Goal: Transaction & Acquisition: Purchase product/service

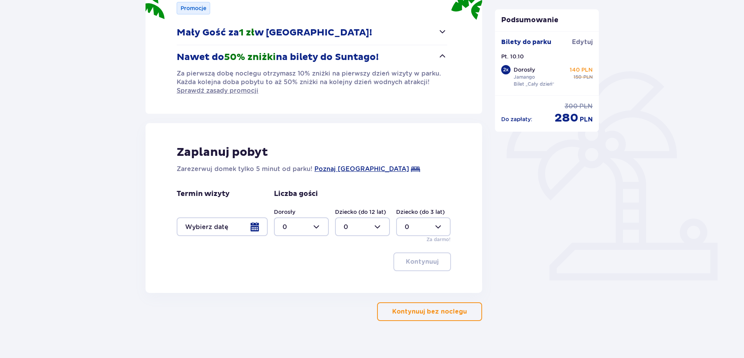
scroll to position [132, 0]
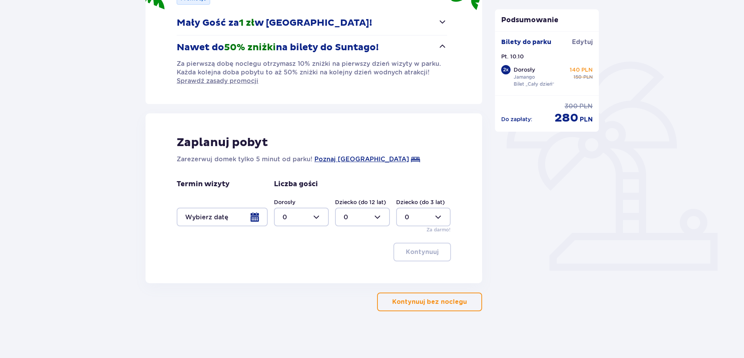
click at [446, 302] on p "Kontynuuj bez noclegu" at bounding box center [429, 301] width 75 height 9
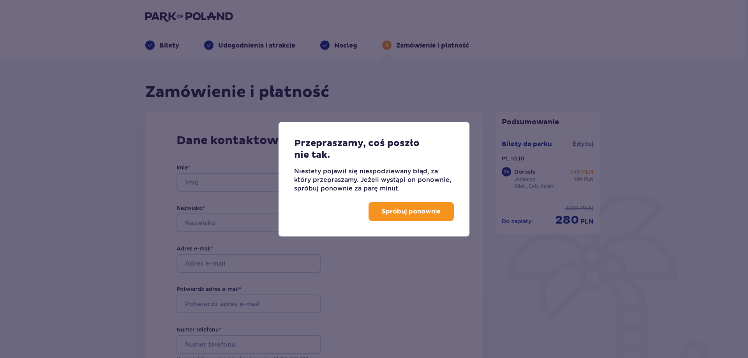
click at [411, 215] on p "Spróbuj ponownie" at bounding box center [411, 211] width 59 height 9
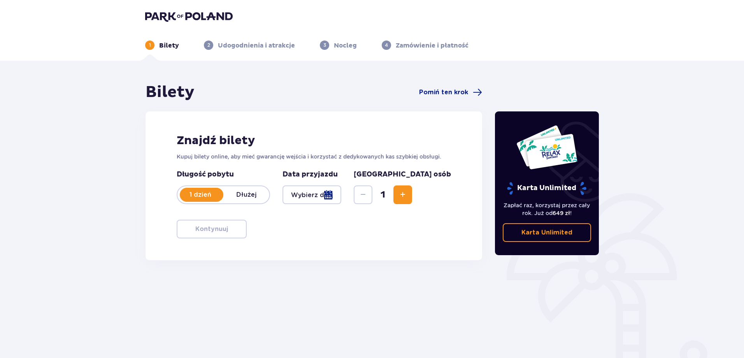
click at [318, 192] on div at bounding box center [312, 194] width 59 height 19
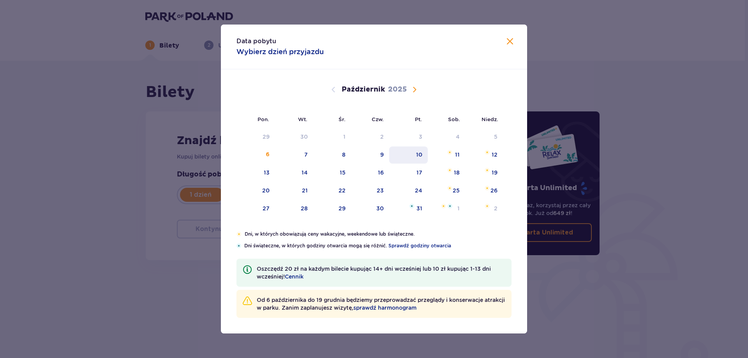
click at [419, 154] on div "10" at bounding box center [419, 155] width 6 height 8
type input "[DATE]"
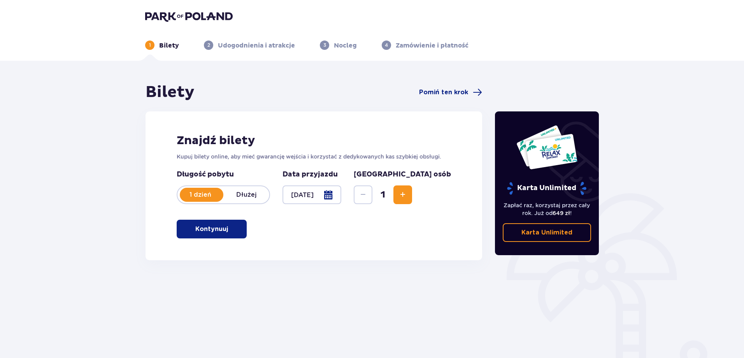
drag, startPoint x: 452, startPoint y: 191, endPoint x: 444, endPoint y: 192, distance: 7.8
click at [452, 190] on div "Znajdź bilety Kupuj bilety online, aby mieć gwarancję wejścia i korzystać z ded…" at bounding box center [314, 185] width 337 height 149
click at [408, 192] on span "Zwiększ" at bounding box center [402, 194] width 9 height 9
click at [408, 195] on span "Zwiększ" at bounding box center [402, 194] width 9 height 9
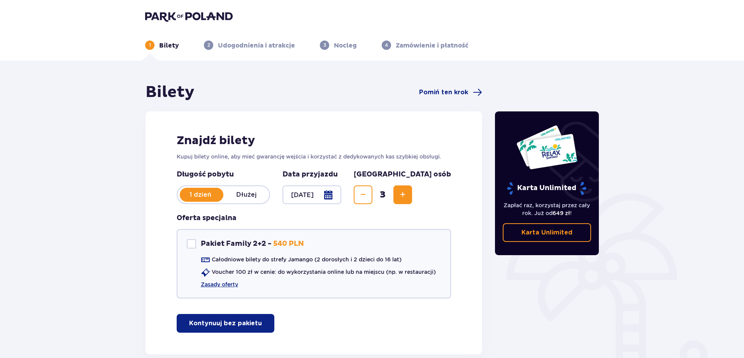
click at [368, 193] on span "Zmniejsz" at bounding box center [363, 194] width 9 height 9
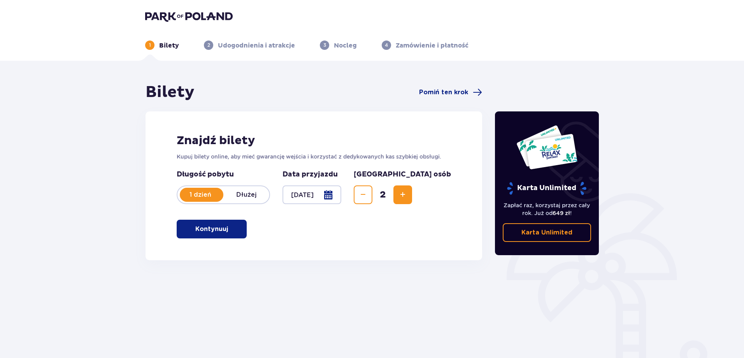
click at [220, 229] on p "Kontynuuj" at bounding box center [211, 229] width 33 height 9
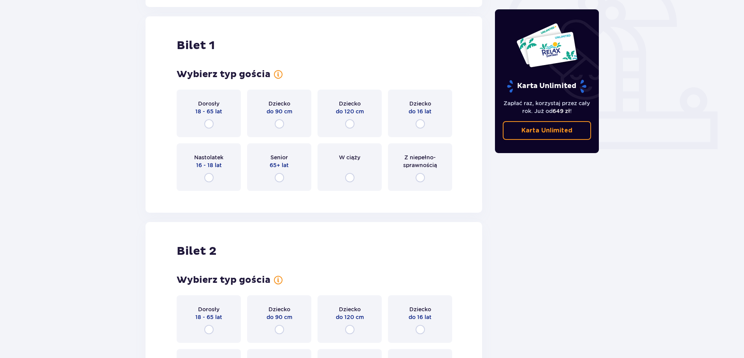
scroll to position [260, 0]
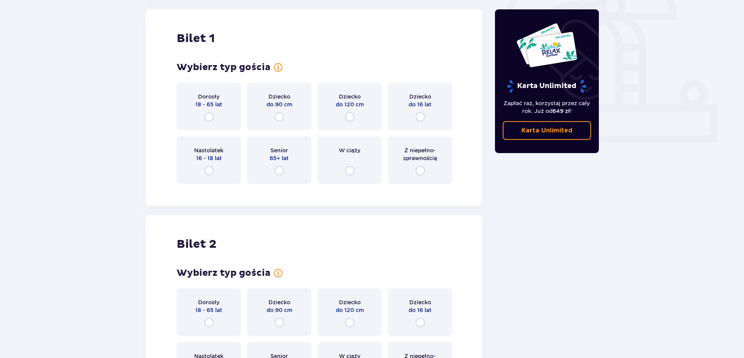
click at [208, 115] on input "radio" at bounding box center [208, 116] width 9 height 9
radio input "true"
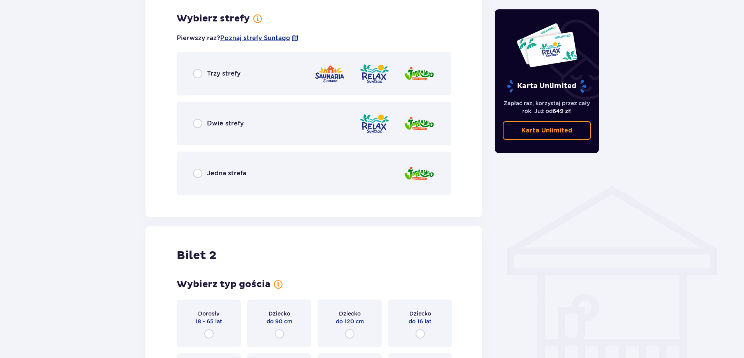
scroll to position [450, 0]
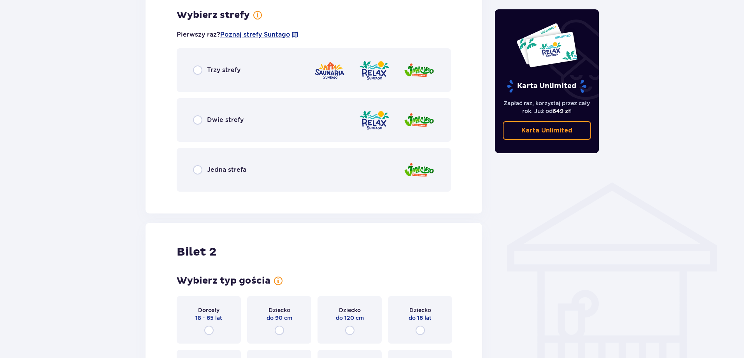
click at [200, 169] on input "radio" at bounding box center [197, 169] width 9 height 9
radio input "true"
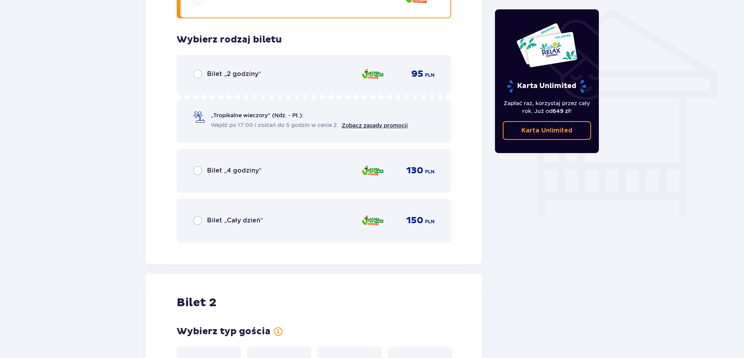
scroll to position [648, 0]
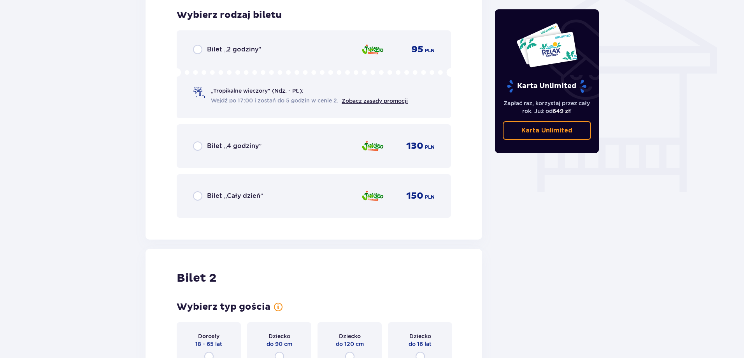
click at [196, 194] on input "radio" at bounding box center [197, 195] width 9 height 9
radio input "true"
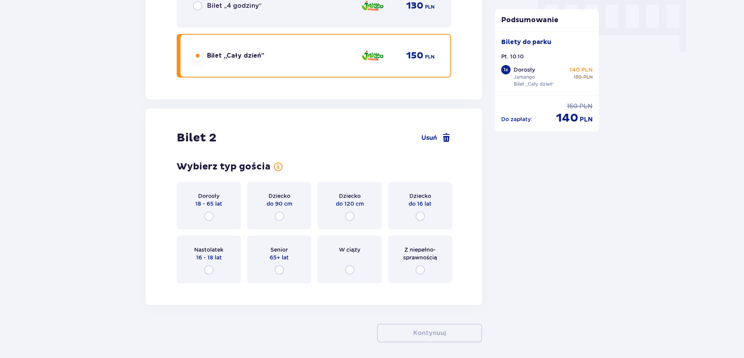
scroll to position [819, 0]
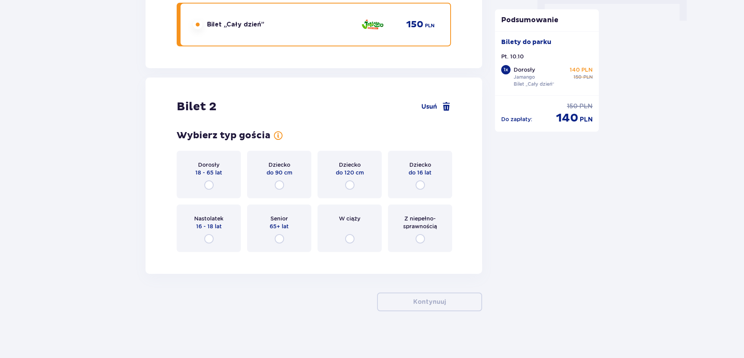
click at [211, 185] on input "radio" at bounding box center [208, 184] width 9 height 9
radio input "true"
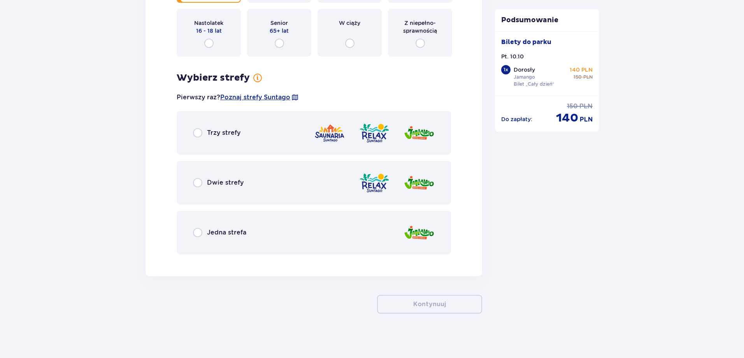
scroll to position [1017, 0]
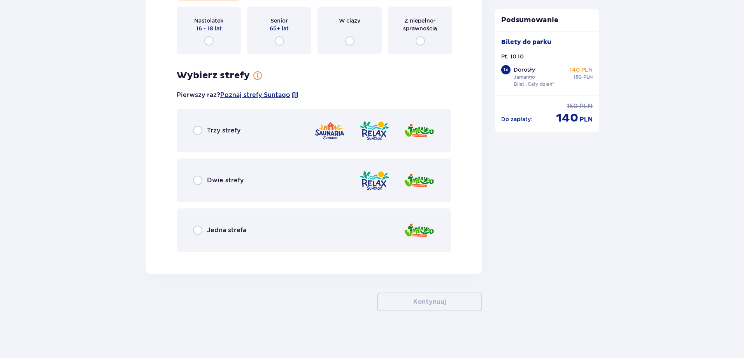
click at [199, 227] on input "radio" at bounding box center [197, 229] width 9 height 9
radio input "true"
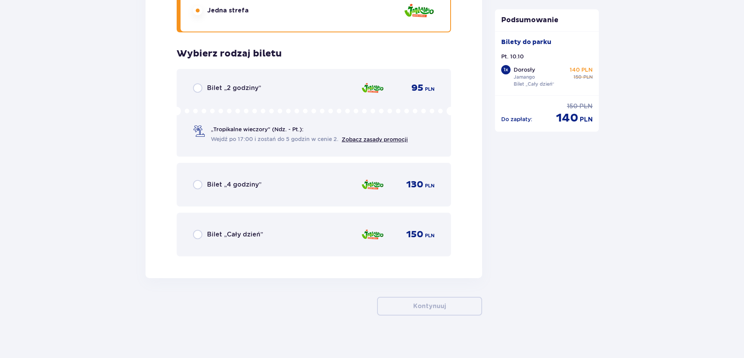
scroll to position [1241, 0]
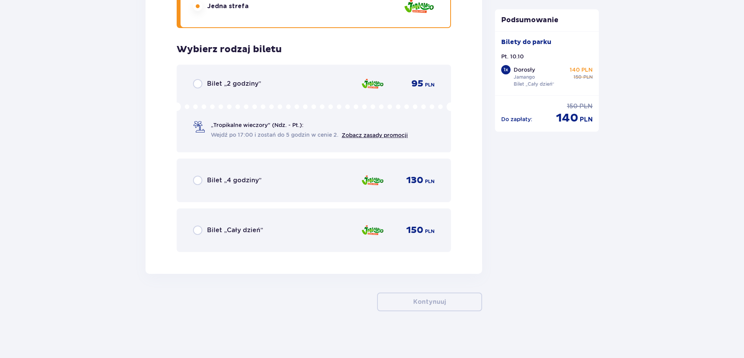
click at [198, 232] on input "radio" at bounding box center [197, 229] width 9 height 9
radio input "true"
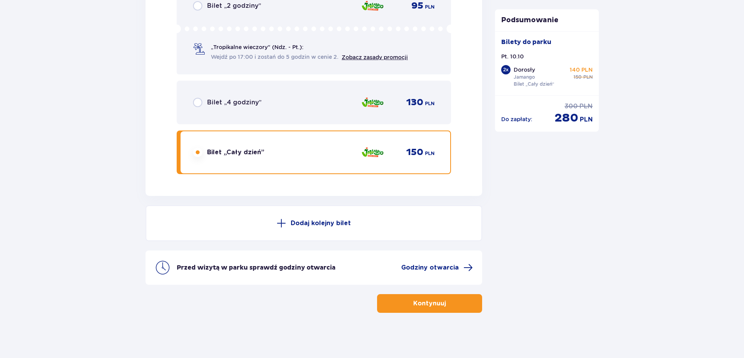
scroll to position [1320, 0]
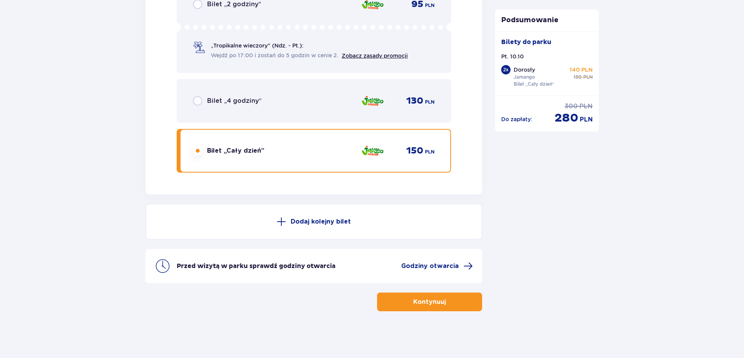
click at [427, 299] on p "Kontynuuj" at bounding box center [429, 301] width 33 height 9
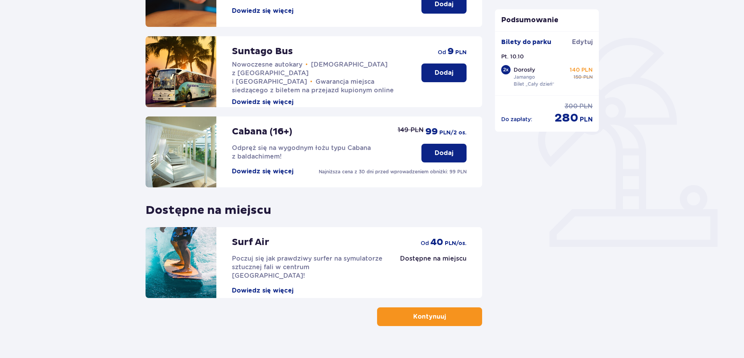
scroll to position [156, 0]
click at [436, 318] on p "Kontynuuj" at bounding box center [429, 316] width 33 height 9
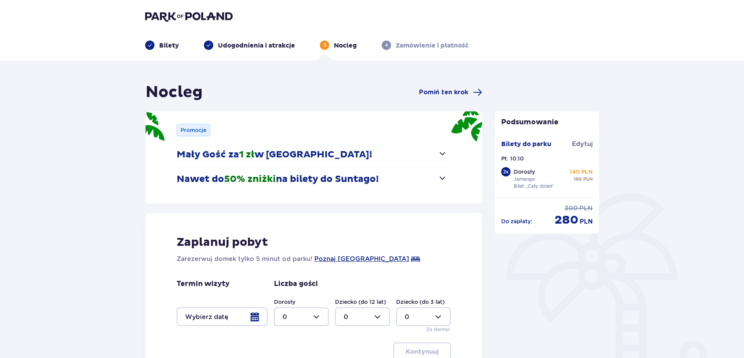
scroll to position [78, 0]
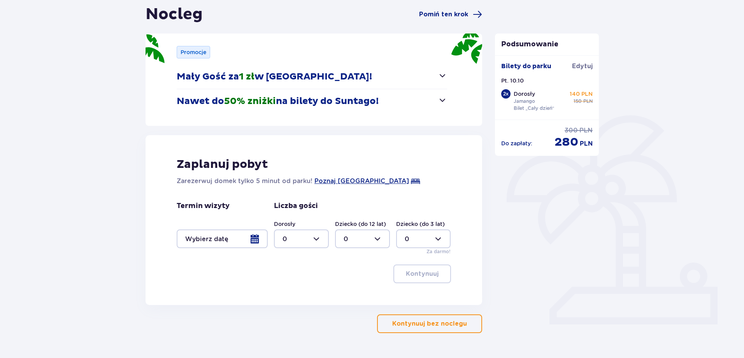
click at [451, 324] on p "Kontynuuj bez noclegu" at bounding box center [429, 323] width 75 height 9
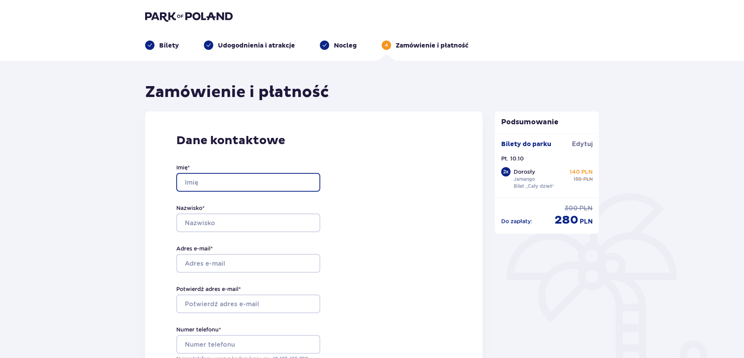
click at [210, 179] on input "Imię *" at bounding box center [248, 182] width 144 height 19
type input "Justyna"
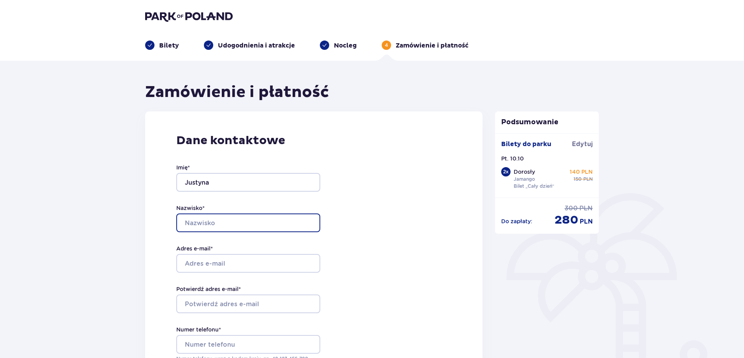
type input "Haber"
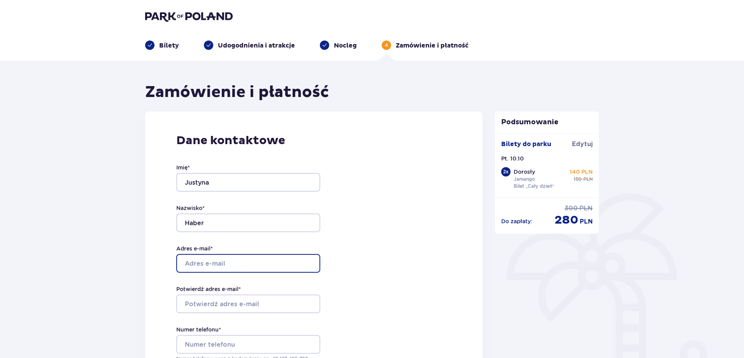
type input "[PERSON_NAME][EMAIL_ADDRESS][DOMAIN_NAME]"
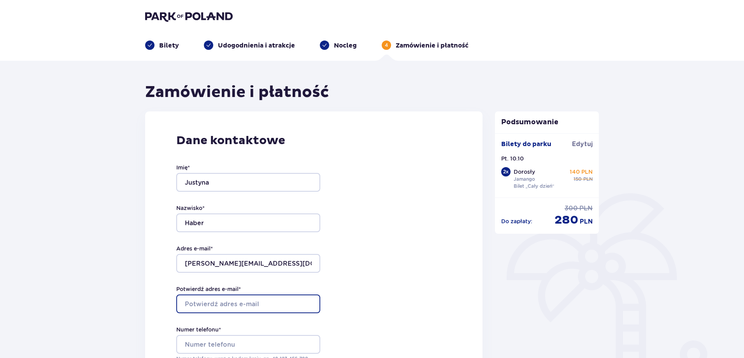
type input "[PERSON_NAME][EMAIL_ADDRESS][DOMAIN_NAME]"
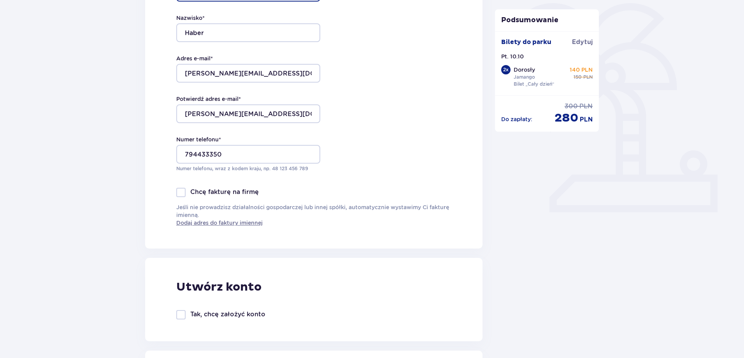
scroll to position [195, 0]
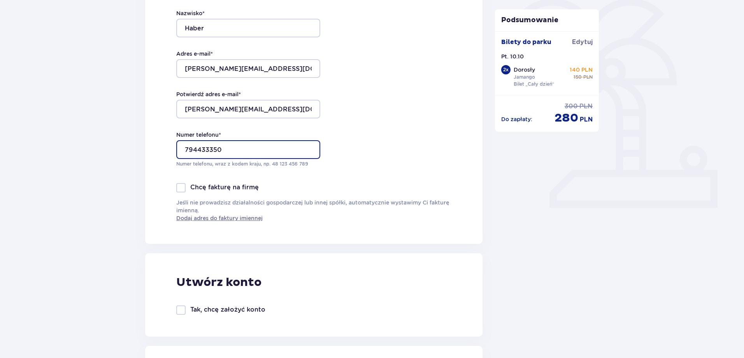
click at [184, 150] on input "794433350" at bounding box center [248, 149] width 144 height 19
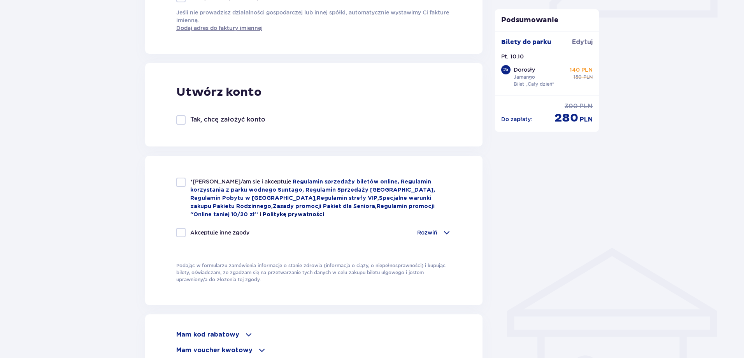
scroll to position [389, 0]
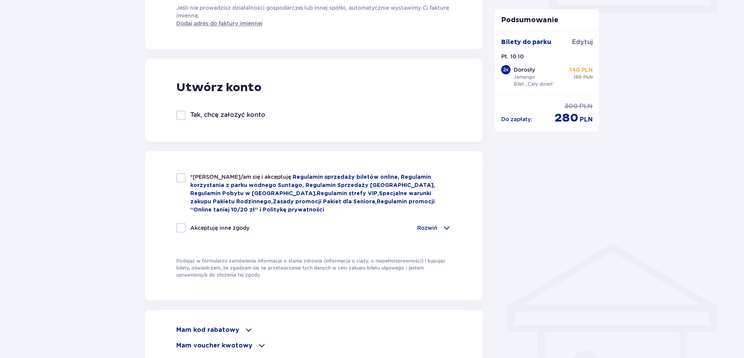
type input "48794433350"
click at [178, 176] on div at bounding box center [180, 177] width 9 height 9
checkbox input "true"
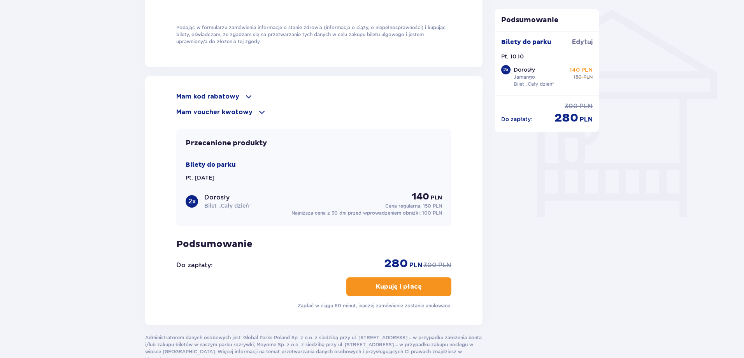
scroll to position [623, 0]
click at [401, 283] on p "Kupuję i płacę" at bounding box center [399, 286] width 46 height 9
